Goal: Information Seeking & Learning: Learn about a topic

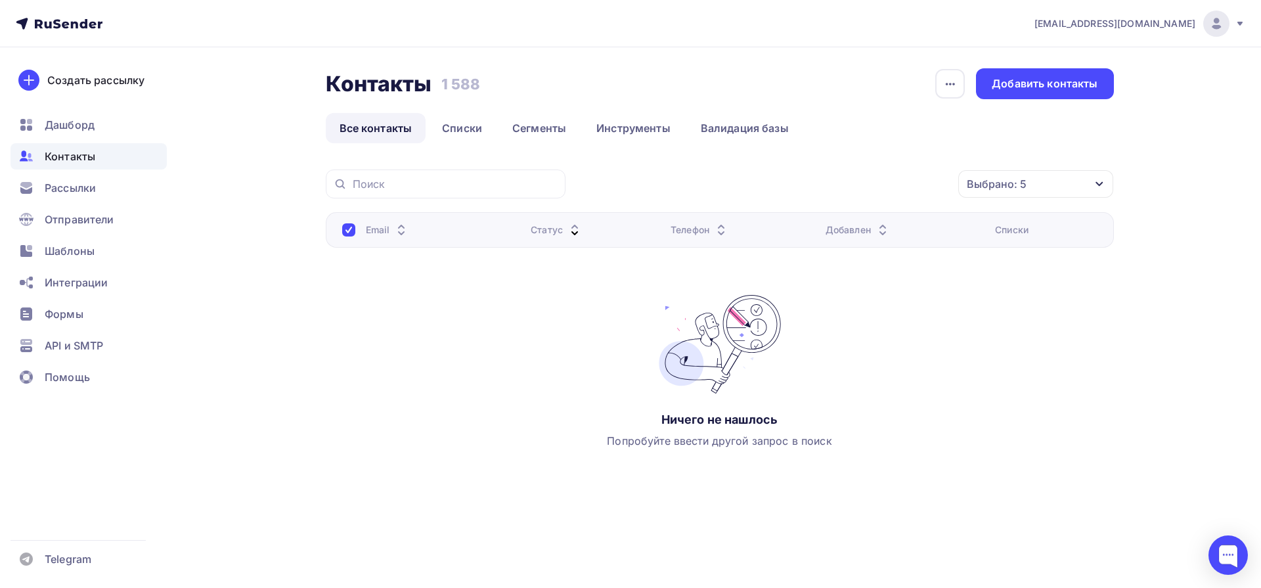
click at [1125, 22] on span "[EMAIL_ADDRESS][DOMAIN_NAME]" at bounding box center [1114, 23] width 161 height 13
click at [1080, 91] on span "[DEMOGRAPHIC_DATA]" at bounding box center [1108, 84] width 120 height 16
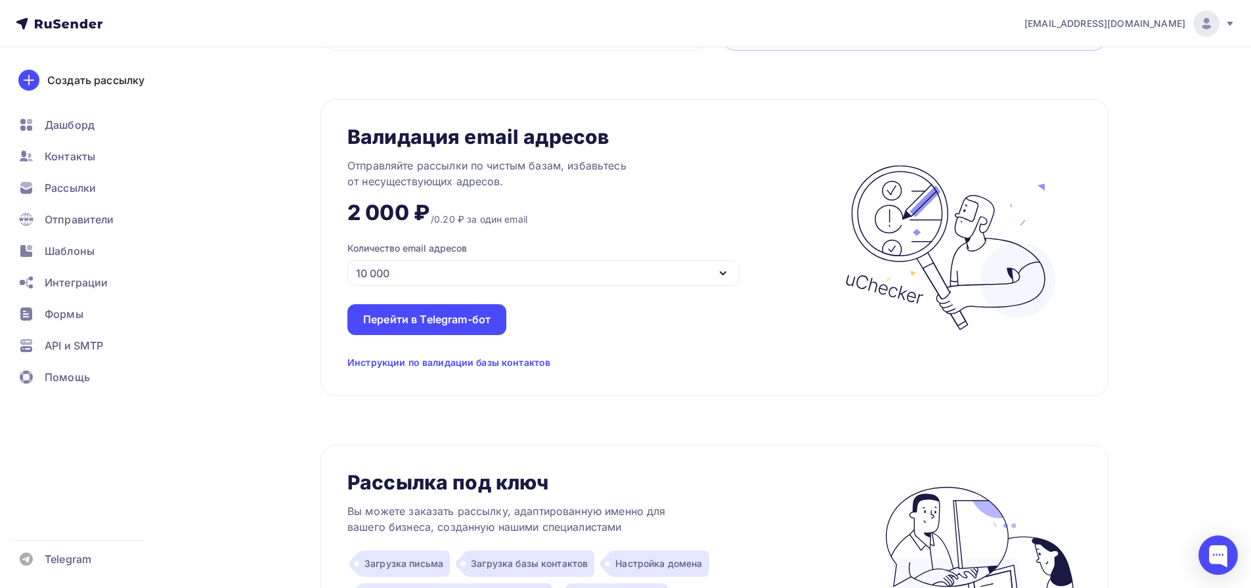
scroll to position [959, 0]
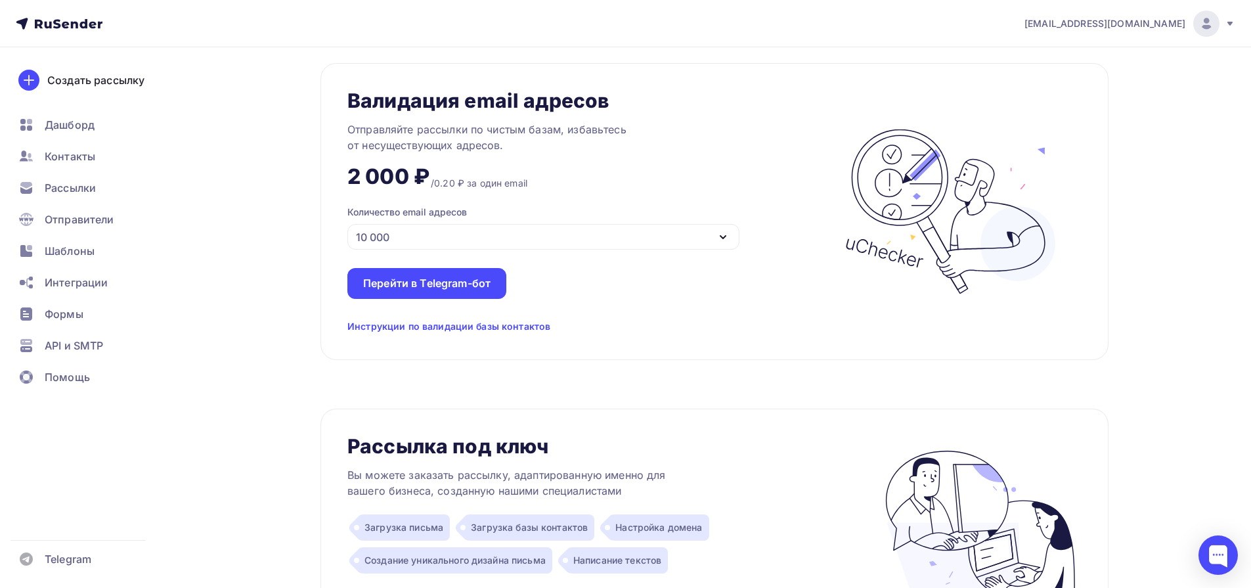
click at [454, 326] on div "Инструкции по валидации базы контактов" at bounding box center [448, 326] width 203 height 13
click at [385, 291] on div "Перейти в Telegram-бот" at bounding box center [426, 283] width 159 height 31
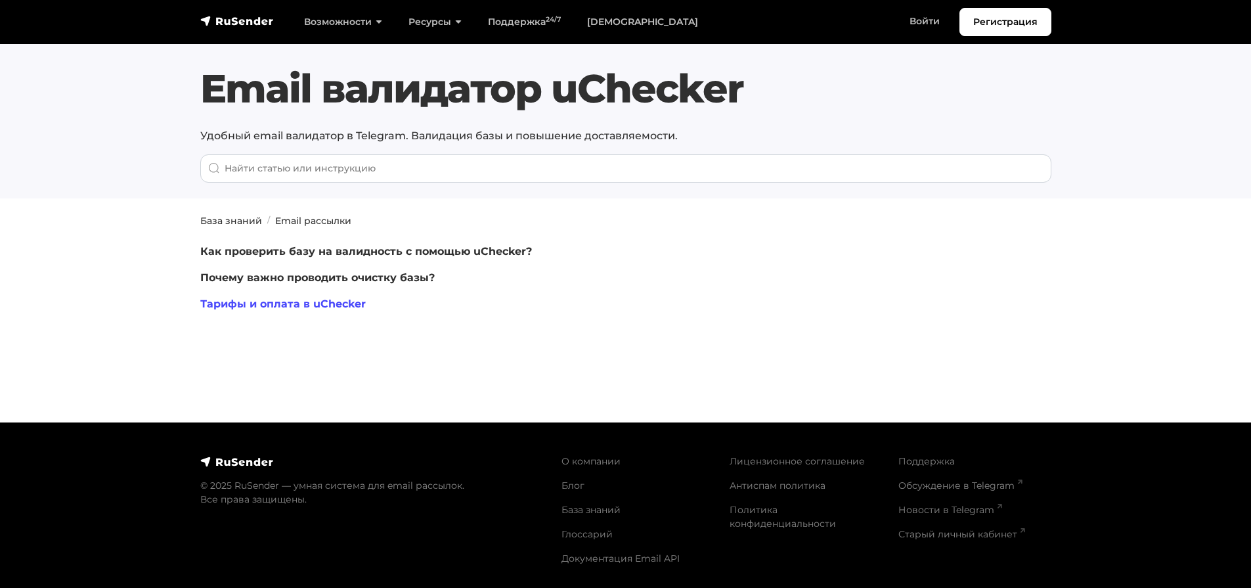
click at [305, 299] on link "Тарифы и оплата в uChecker" at bounding box center [282, 303] width 165 height 12
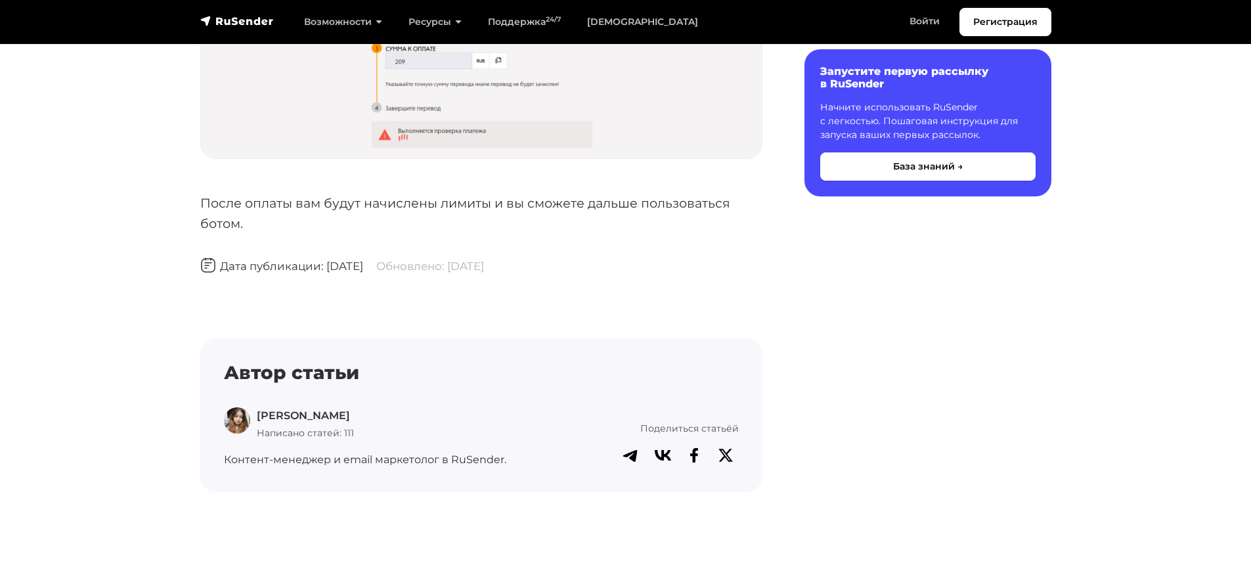
scroll to position [3251, 0]
